Goal: Information Seeking & Learning: Learn about a topic

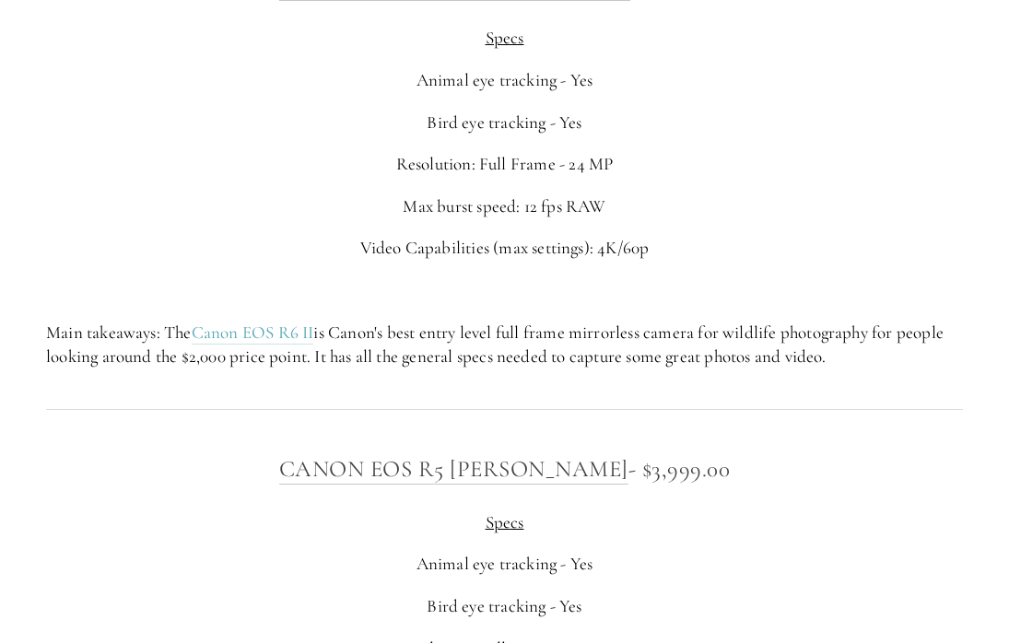
scroll to position [6389, 0]
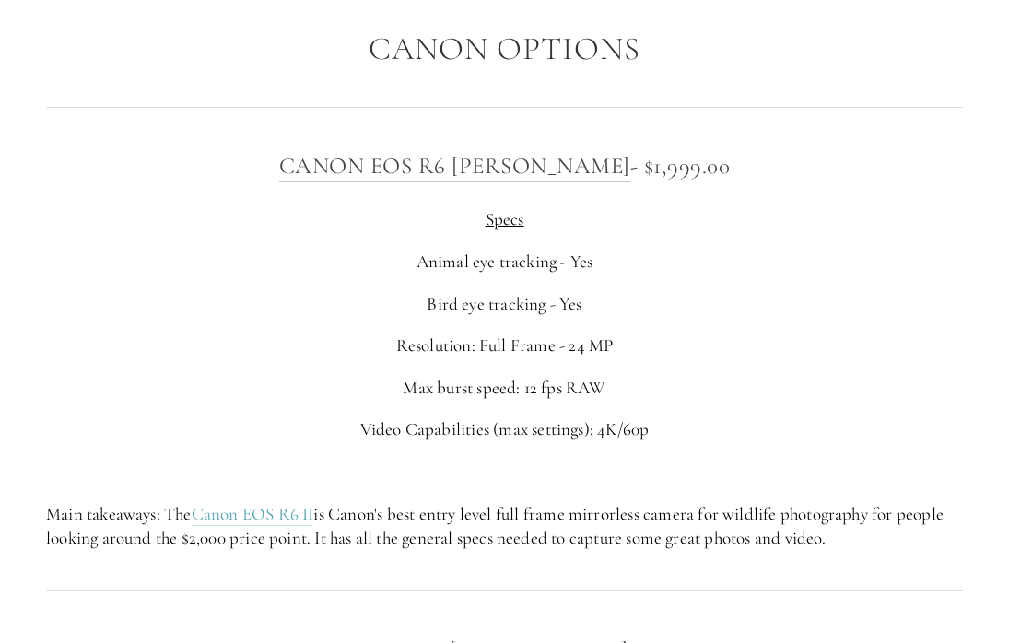
scroll to position [6082, 0]
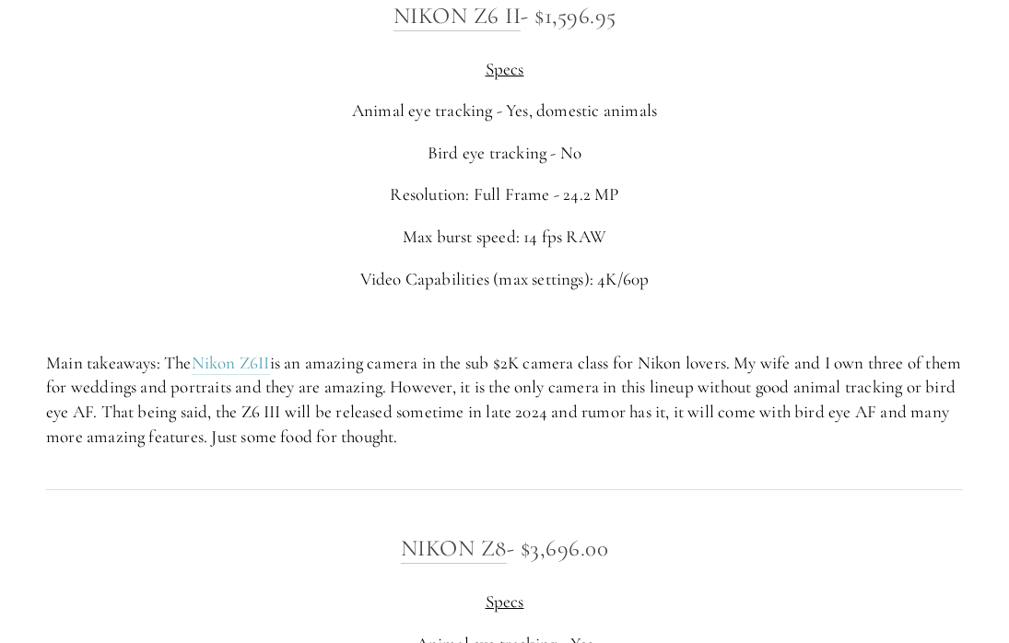
scroll to position [2875, 0]
